Goal: Task Accomplishment & Management: Use online tool/utility

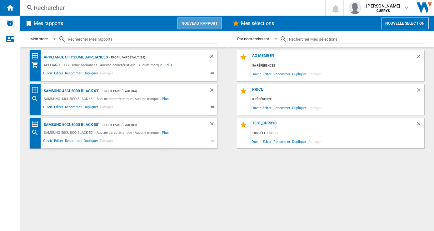
click at [210, 22] on button "Nouveau rapport" at bounding box center [200, 24] width 44 height 12
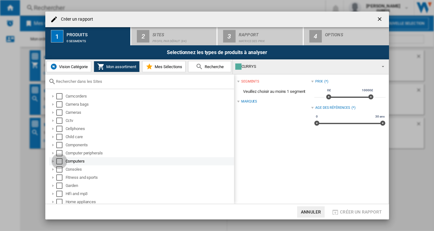
click at [60, 164] on div "Select" at bounding box center [59, 161] width 6 height 6
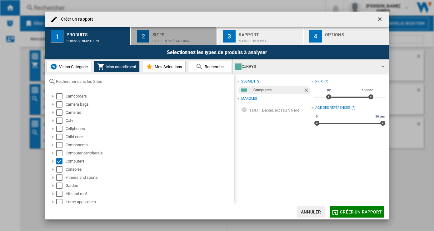
click at [185, 32] on div "Sites" at bounding box center [184, 33] width 62 height 7
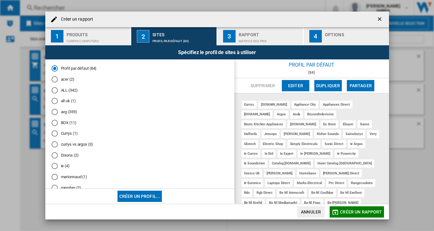
click at [74, 135] on md-radio-button "Currys (1)" at bounding box center [140, 134] width 177 height 6
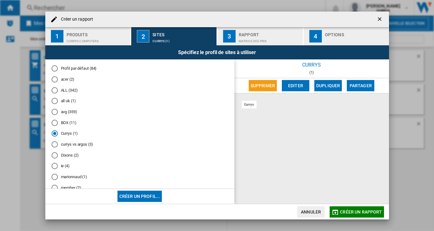
click at [71, 158] on md-radio-button "Dixons (2)" at bounding box center [140, 155] width 177 height 6
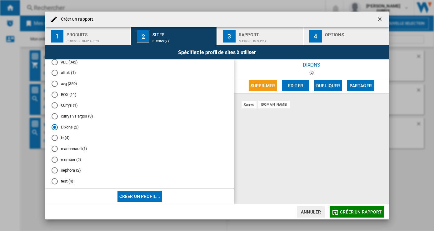
click at [86, 163] on md-radio-button "member (2)" at bounding box center [140, 160] width 177 height 6
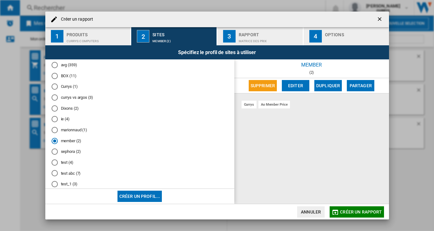
scroll to position [56, 0]
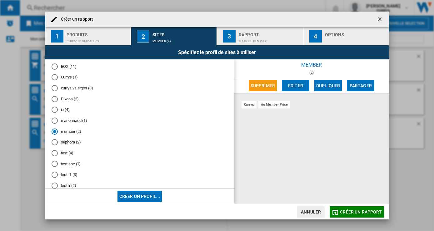
click at [60, 156] on md-radio-button "test (4)" at bounding box center [140, 153] width 177 height 6
click at [71, 151] on md-radio-button "testfr (2)" at bounding box center [140, 153] width 177 height 6
click at [249, 35] on div "Rapport" at bounding box center [270, 33] width 62 height 7
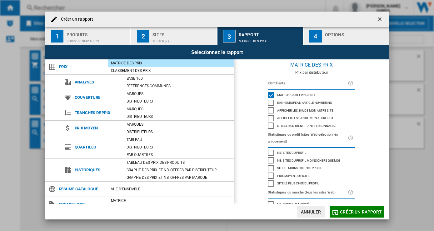
click at [156, 34] on div "Sites" at bounding box center [184, 33] width 62 height 7
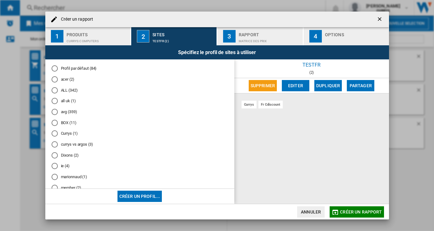
click at [64, 81] on md-radio-button "acer (2)" at bounding box center [140, 80] width 177 height 6
click at [279, 42] on div "Matrice des prix" at bounding box center [270, 39] width 62 height 7
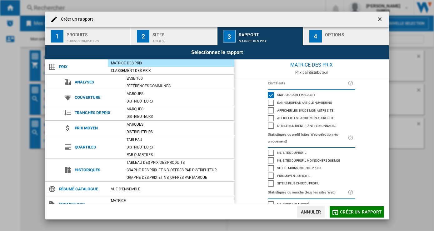
click at [329, 35] on div "Options" at bounding box center [356, 33] width 62 height 7
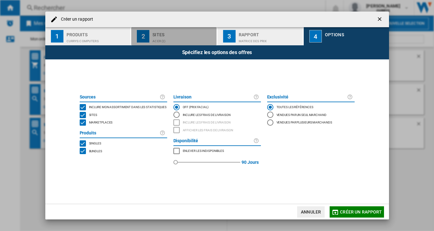
click at [152, 42] on button "2 Sites acer (2)" at bounding box center [174, 36] width 86 height 18
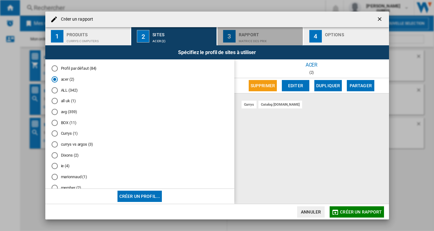
click at [241, 40] on div "Matrice des prix" at bounding box center [270, 39] width 62 height 7
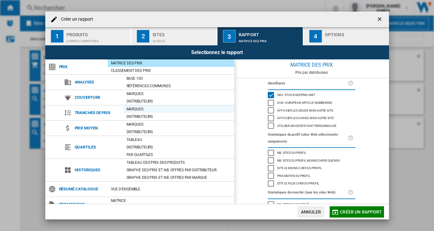
click at [142, 108] on div "Marques" at bounding box center [178, 109] width 111 height 6
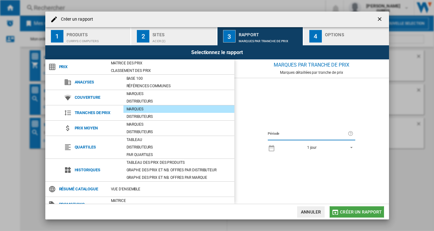
click at [355, 214] on span "Créer un rapport" at bounding box center [361, 211] width 42 height 5
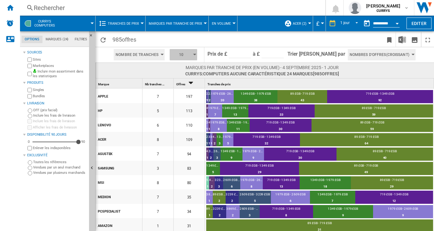
click at [191, 56] on span "10" at bounding box center [181, 54] width 19 height 11
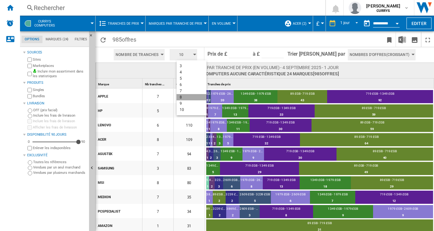
click at [186, 97] on button "8" at bounding box center [192, 97] width 30 height 6
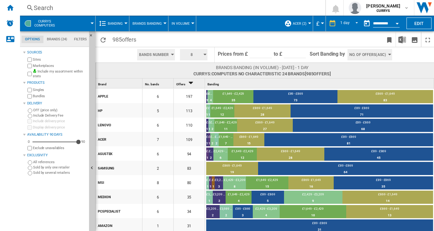
click at [189, 20] on button "In volume" at bounding box center [182, 24] width 21 height 16
click at [143, 21] on md-backdrop at bounding box center [217, 115] width 434 height 231
click at [145, 25] on span "Brands Banding" at bounding box center [147, 24] width 29 height 4
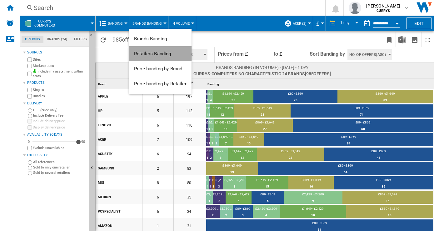
click at [152, 52] on span "Retailers Banding" at bounding box center [152, 54] width 37 height 6
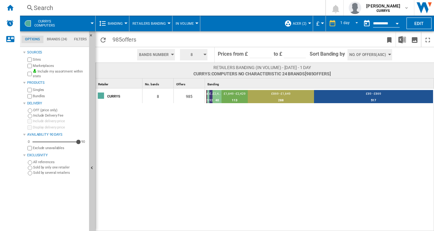
click at [304, 23] on button "acer (2)" at bounding box center [301, 24] width 17 height 16
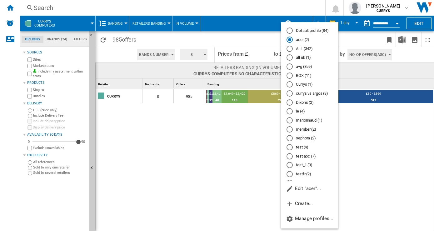
click at [309, 73] on md-radio-group "Default profile (84) acer (2) ALL (342) all uk (1) avg (359) BOX (11) Currys (1…" at bounding box center [310, 111] width 58 height 167
click at [309, 78] on md-radio-button "BOX (11)" at bounding box center [310, 76] width 46 height 6
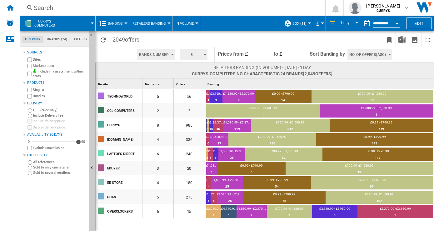
click at [384, 55] on span "No. of offers(Asc)" at bounding box center [368, 54] width 37 height 11
click at [384, 55] on md-backdrop at bounding box center [217, 115] width 434 height 231
click at [149, 21] on button "Retailers Banding" at bounding box center [151, 24] width 37 height 16
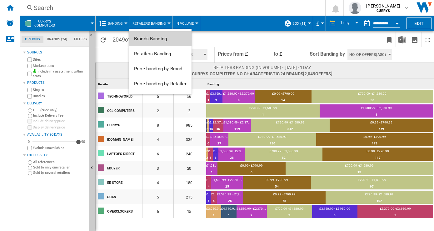
click at [159, 39] on span "Brands Banding" at bounding box center [150, 39] width 33 height 6
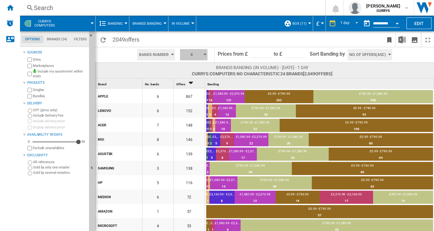
click at [189, 56] on span "8" at bounding box center [191, 54] width 19 height 11
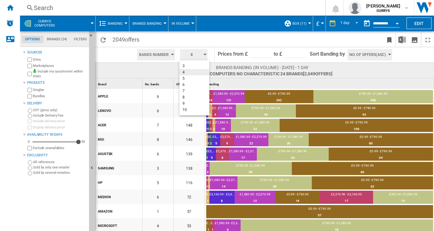
click at [185, 70] on button "4" at bounding box center [194, 72] width 30 height 6
